Goal: Task Accomplishment & Management: Complete application form

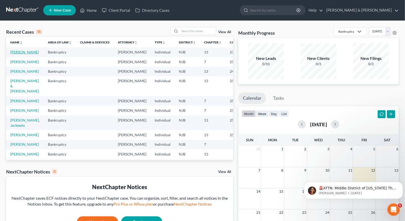
click at [15, 53] on link "[PERSON_NAME]" at bounding box center [24, 52] width 29 height 4
select select "6"
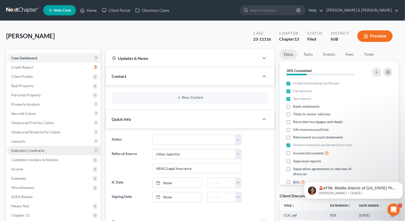
click at [31, 151] on span "Executory Contracts" at bounding box center [27, 150] width 33 height 4
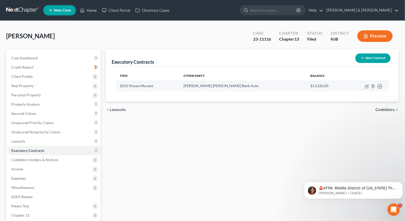
click at [143, 85] on td "2015 Nissan Murano" at bounding box center [147, 86] width 63 height 10
click at [366, 85] on icon "button" at bounding box center [367, 86] width 4 height 4
select select "0"
select select "45"
select select "0"
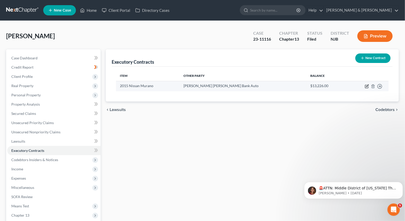
select select "1"
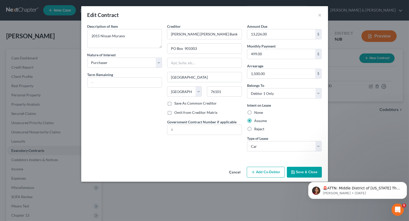
click at [234, 171] on button "Cancel" at bounding box center [235, 173] width 20 height 10
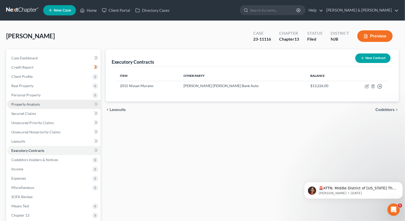
click at [24, 106] on span "Property Analysis" at bounding box center [25, 104] width 29 height 4
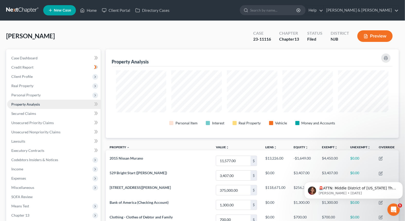
scroll to position [89, 293]
click at [16, 180] on span "Expenses" at bounding box center [53, 178] width 93 height 9
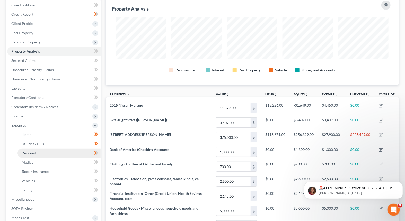
scroll to position [69, 0]
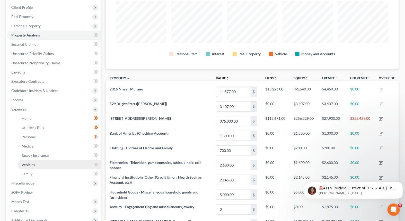
click at [31, 165] on span "Vehicles" at bounding box center [28, 165] width 13 height 4
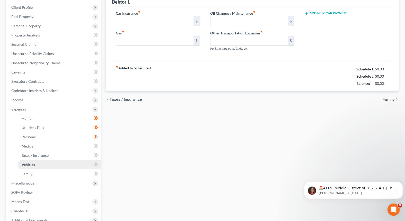
type input "337.00"
type input "160.00"
type input "0.00"
